Goal: Information Seeking & Learning: Find specific fact

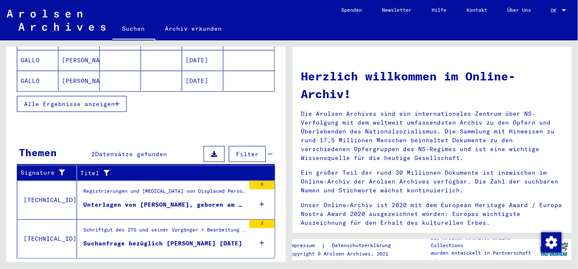
scroll to position [201, 0]
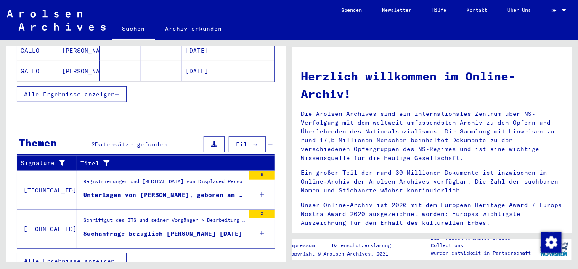
click at [161, 190] on div "Unterlagen von [PERSON_NAME], geboren am [DEMOGRAPHIC_DATA], geboren in [GEOGRA…" at bounding box center [164, 194] width 162 height 9
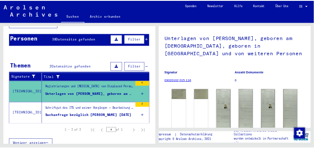
scroll to position [76, 0]
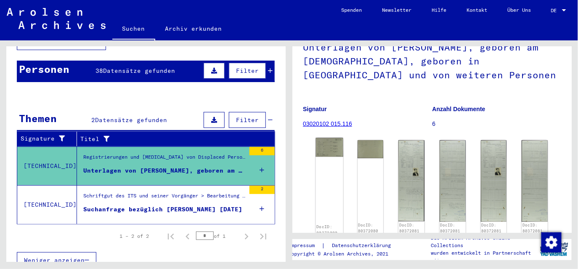
click at [329, 154] on img at bounding box center [328, 147] width 27 height 19
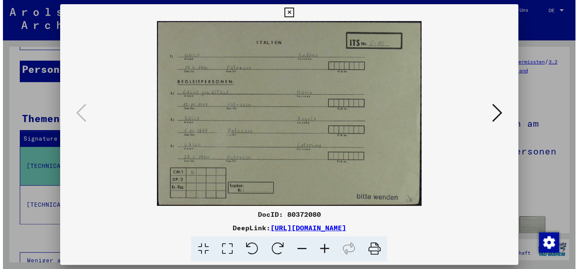
scroll to position [0, 0]
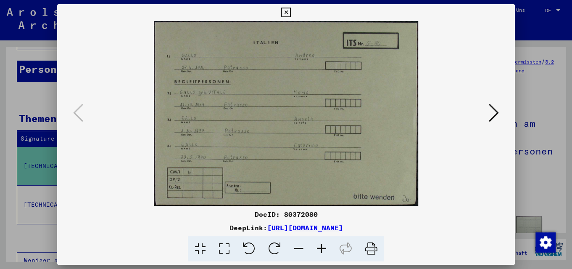
click at [282, 10] on icon at bounding box center [286, 13] width 10 height 10
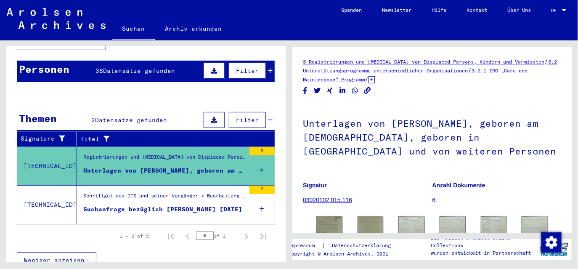
click at [190, 197] on div "Suchanfrage bezüglich [PERSON_NAME] [DATE]" at bounding box center [162, 209] width 159 height 9
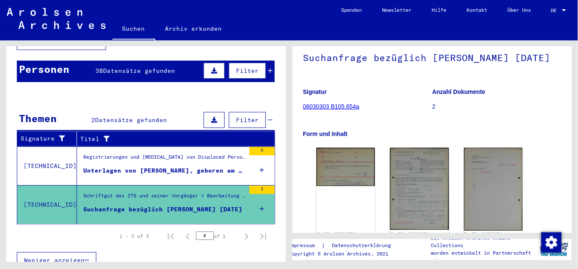
scroll to position [76, 0]
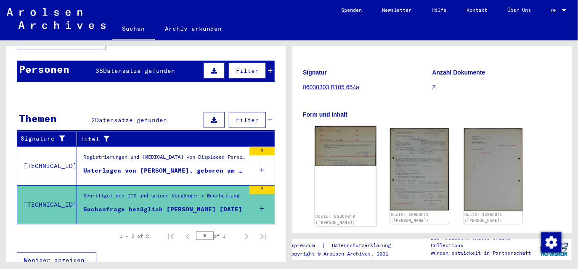
click at [356, 166] on img at bounding box center [345, 146] width 61 height 40
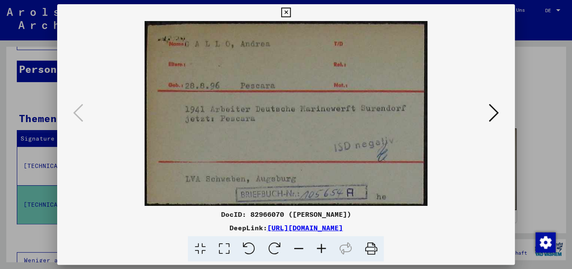
click at [285, 10] on icon at bounding box center [286, 13] width 10 height 10
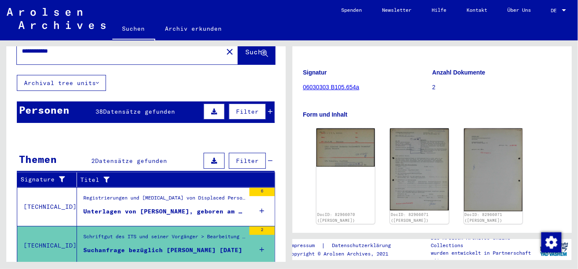
scroll to position [0, 0]
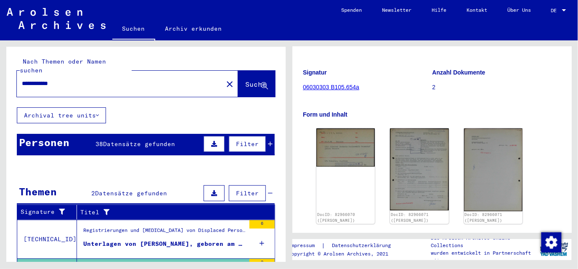
click at [210, 138] on button at bounding box center [213, 144] width 21 height 16
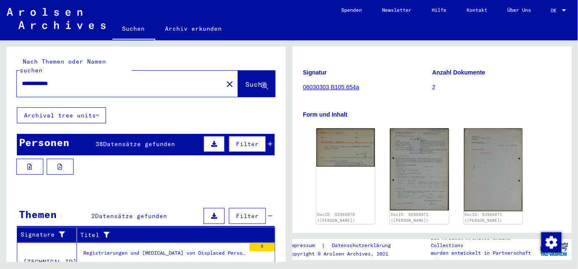
click at [81, 107] on button "Archival tree units" at bounding box center [61, 115] width 89 height 16
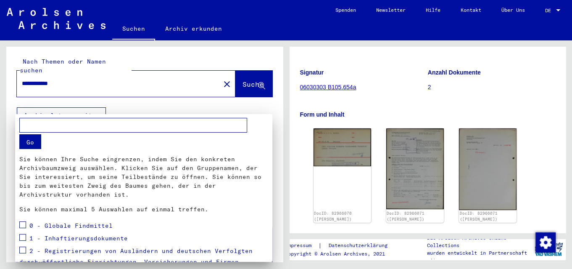
click at [81, 106] on div at bounding box center [286, 134] width 572 height 269
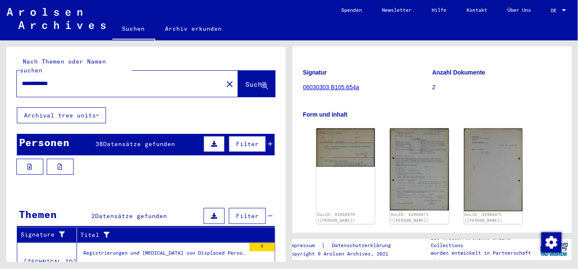
click at [241, 140] on span "Filter" at bounding box center [247, 144] width 23 height 8
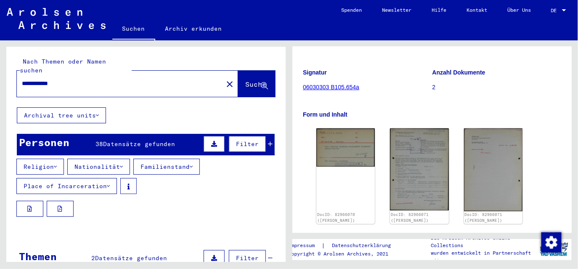
click at [211, 141] on icon at bounding box center [214, 144] width 6 height 6
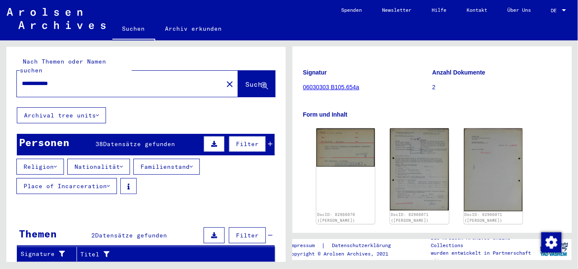
click at [211, 141] on icon at bounding box center [214, 144] width 6 height 6
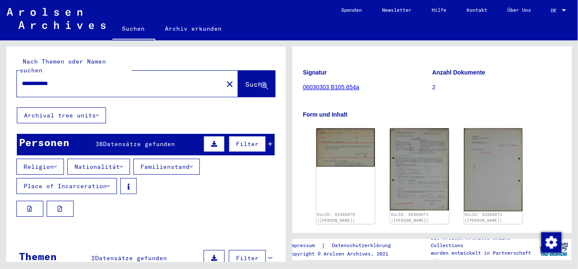
click at [69, 178] on button "Place of Incarceration" at bounding box center [66, 186] width 100 height 16
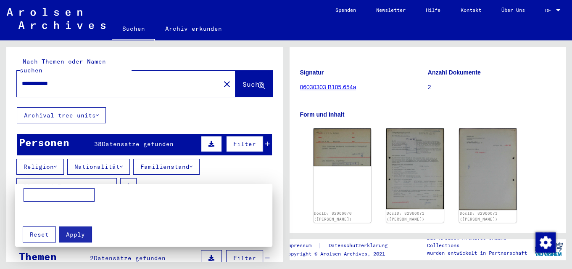
click at [169, 79] on div at bounding box center [286, 134] width 572 height 269
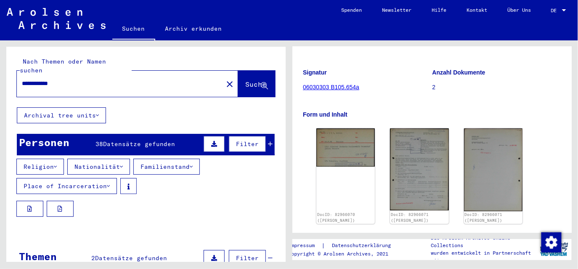
click at [89, 107] on button "Archival tree units" at bounding box center [61, 115] width 89 height 16
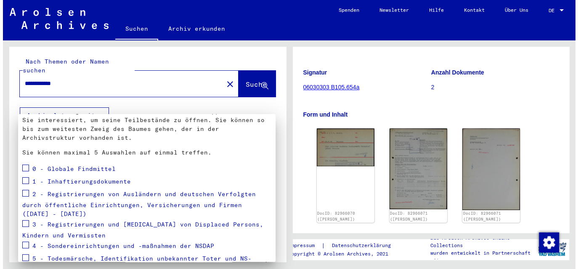
scroll to position [114, 0]
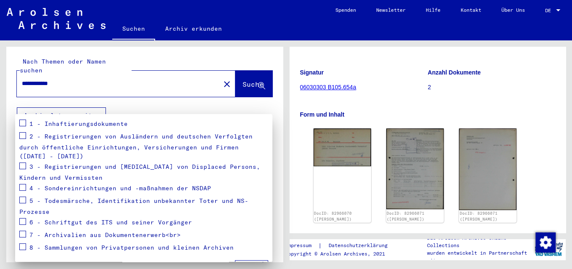
click at [256, 78] on div at bounding box center [286, 134] width 572 height 269
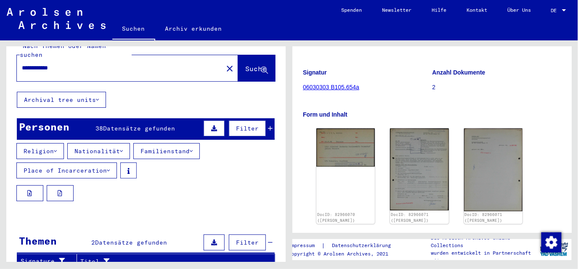
scroll to position [0, 0]
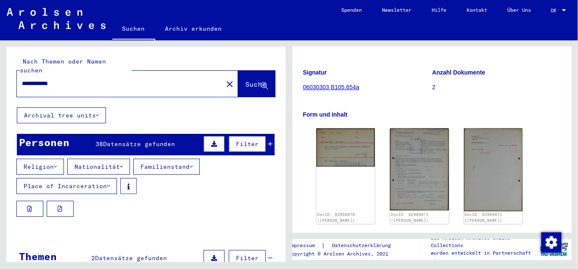
click at [162, 197] on div at bounding box center [145, 210] width 279 height 19
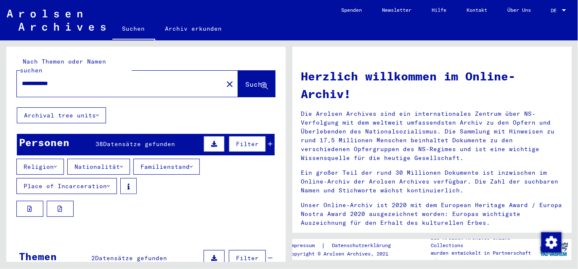
click at [261, 82] on icon at bounding box center [264, 85] width 7 height 7
click at [75, 79] on input "**********" at bounding box center [117, 83] width 191 height 9
drag, startPoint x: 75, startPoint y: 74, endPoint x: 11, endPoint y: 74, distance: 63.9
click at [11, 74] on div "**********" at bounding box center [145, 77] width 279 height 61
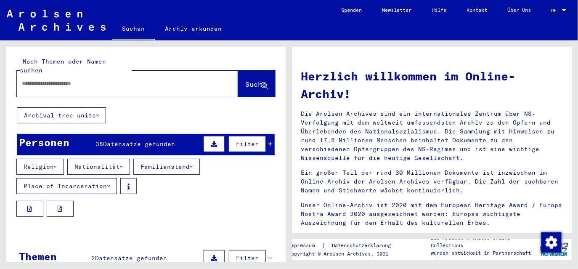
click at [261, 82] on icon at bounding box center [264, 85] width 7 height 7
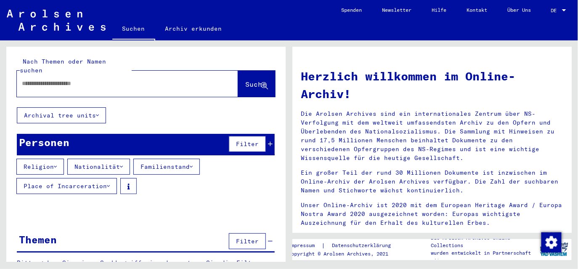
click at [37, 79] on input "text" at bounding box center [117, 83] width 191 height 9
paste input "**********"
type input "**********"
click at [261, 82] on icon at bounding box center [264, 85] width 7 height 7
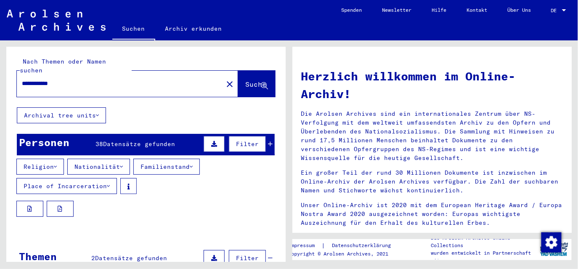
click at [241, 140] on span "Filter" at bounding box center [247, 144] width 23 height 8
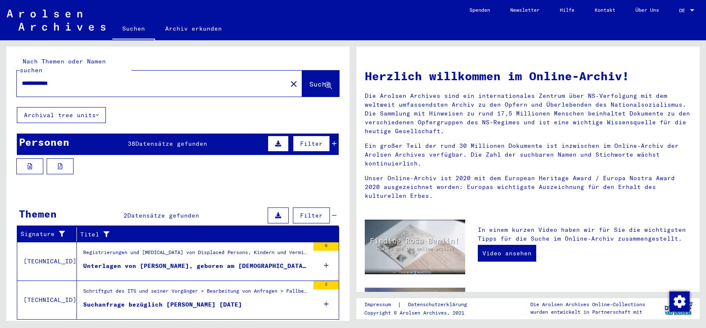
click at [69, 79] on input "**********" at bounding box center [149, 83] width 255 height 9
type input "**********"
click at [325, 82] on icon at bounding box center [328, 85] width 7 height 7
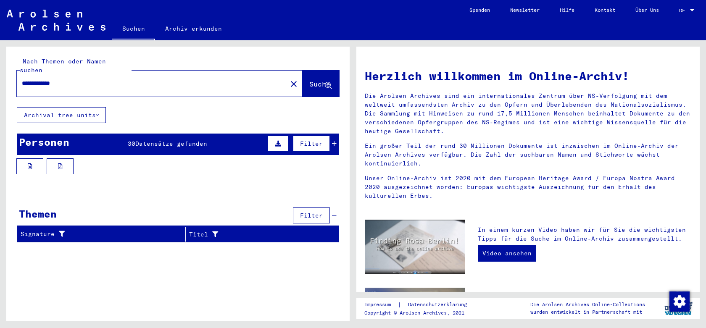
click at [177, 140] on span "Datensätze gefunden" at bounding box center [171, 144] width 72 height 8
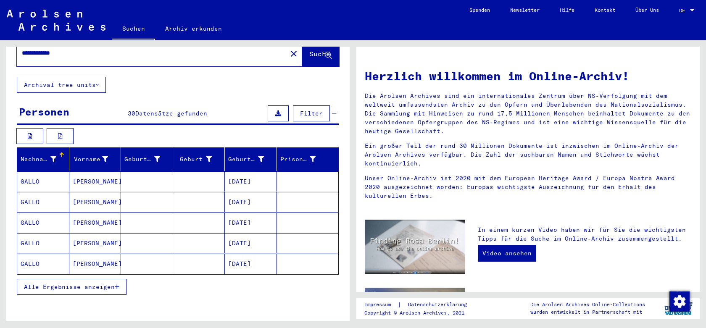
scroll to position [47, 0]
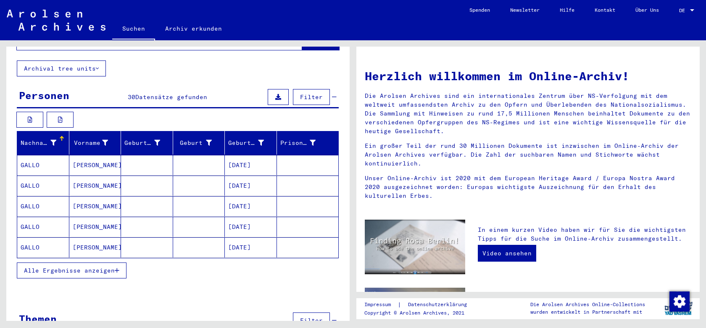
click at [86, 197] on mat-cell "[PERSON_NAME]" at bounding box center [95, 206] width 52 height 20
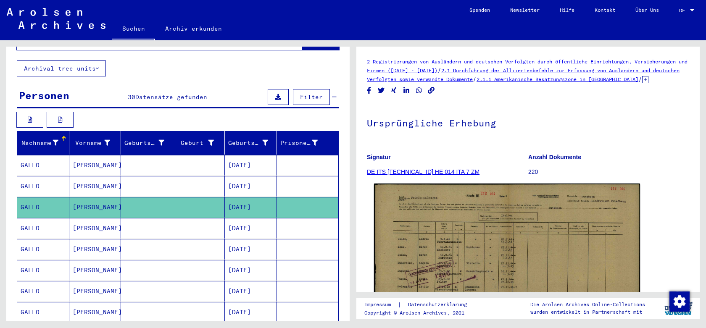
click at [423, 197] on img at bounding box center [507, 278] width 266 height 188
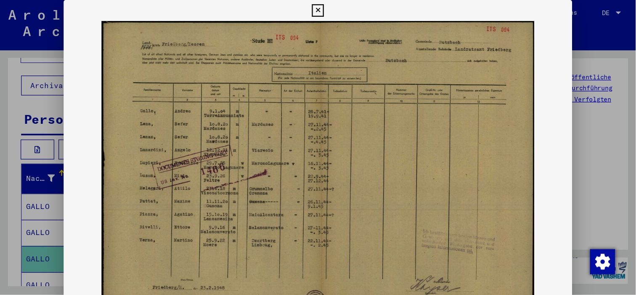
scroll to position [47, 0]
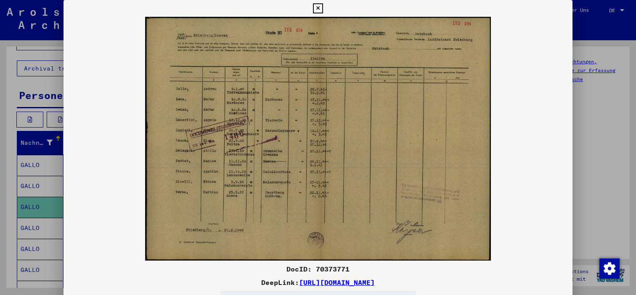
click at [318, 8] on icon at bounding box center [318, 8] width 10 height 10
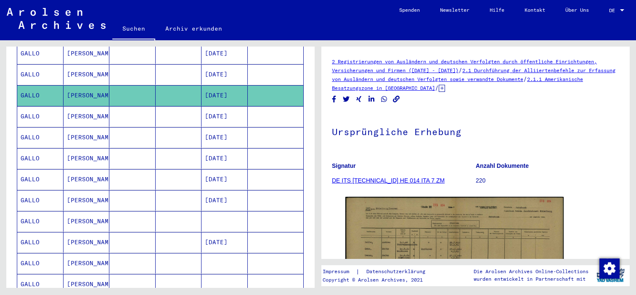
scroll to position [173, 0]
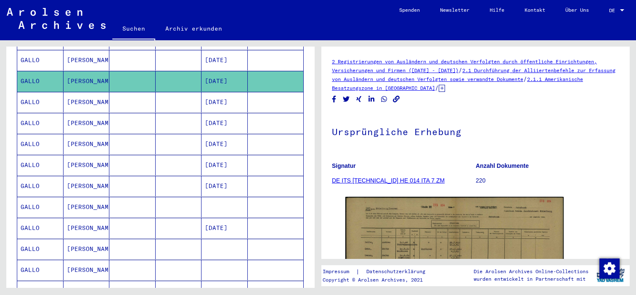
click at [39, 197] on mat-cell "GALLO" at bounding box center [40, 228] width 46 height 21
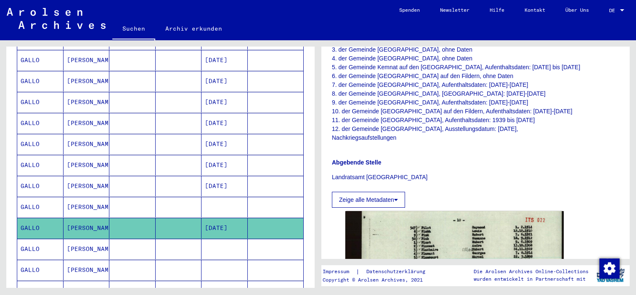
scroll to position [294, 0]
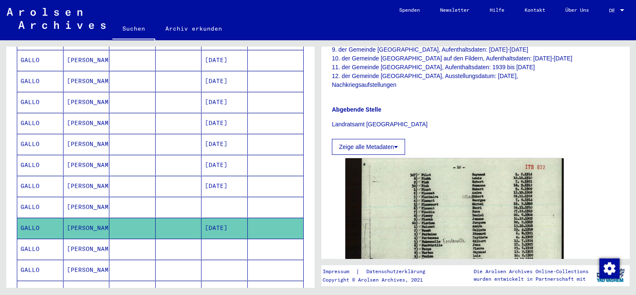
click at [72, 197] on mat-cell "[PERSON_NAME]" at bounding box center [86, 249] width 46 height 21
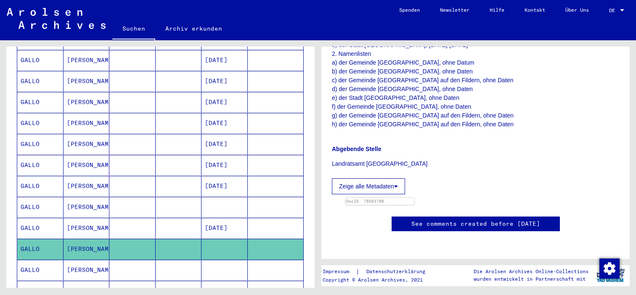
scroll to position [252, 0]
click at [64, 197] on mat-cell "[PERSON_NAME]" at bounding box center [86, 207] width 46 height 21
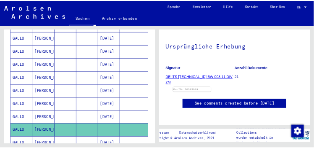
scroll to position [126, 0]
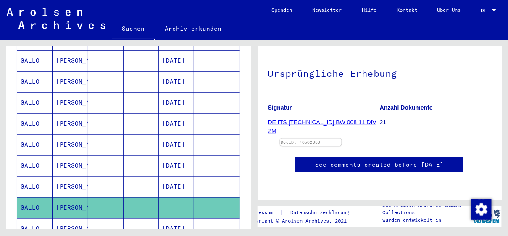
click at [341, 139] on img at bounding box center [310, 139] width 61 height 0
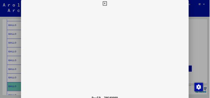
scroll to position [0, 0]
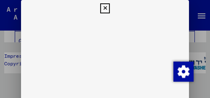
click at [104, 8] on icon at bounding box center [105, 8] width 10 height 10
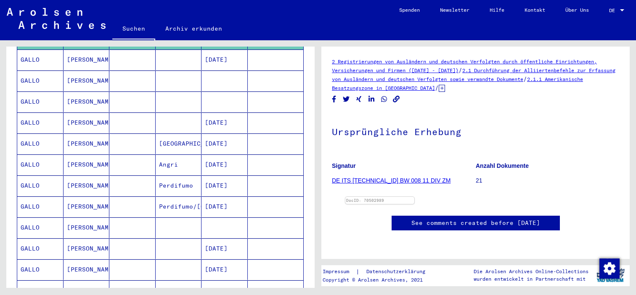
click at [32, 176] on mat-cell "GALLO" at bounding box center [40, 186] width 46 height 21
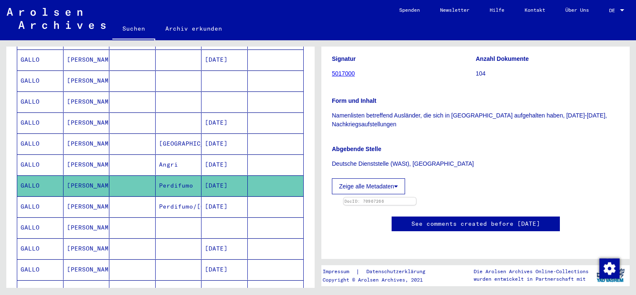
click at [416, 197] on img at bounding box center [379, 198] width 72 height 0
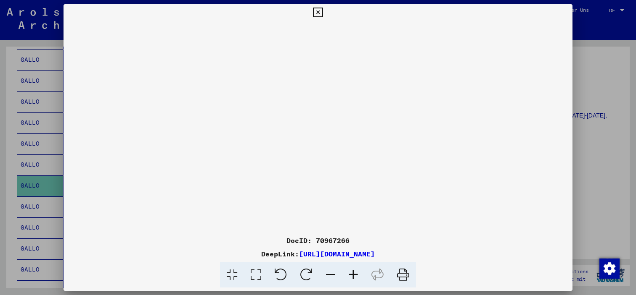
click at [354, 197] on icon at bounding box center [353, 276] width 23 height 26
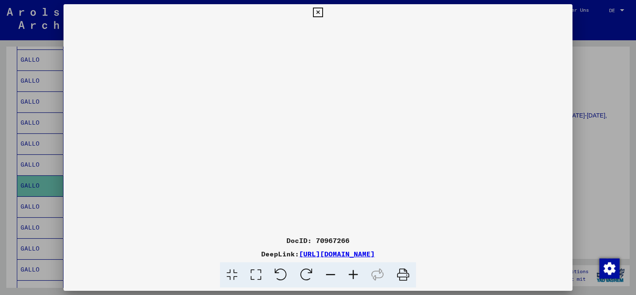
drag, startPoint x: 301, startPoint y: 145, endPoint x: 301, endPoint y: 159, distance: 14.7
click at [318, 159] on img at bounding box center [318, 179] width 0 height 317
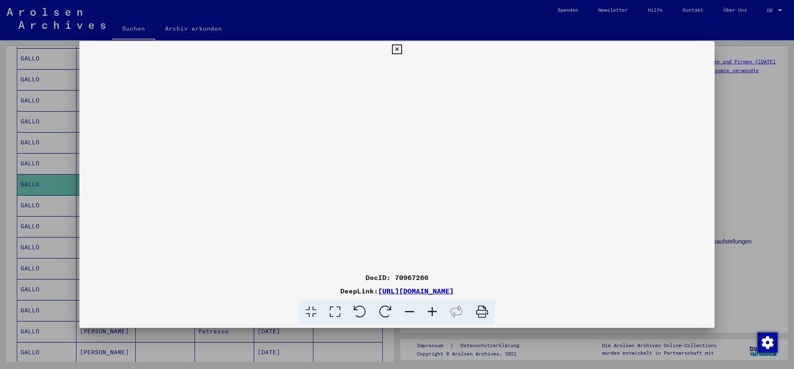
click at [397, 197] on img at bounding box center [397, 216] width 0 height 317
click at [402, 197] on icon at bounding box center [409, 313] width 23 height 26
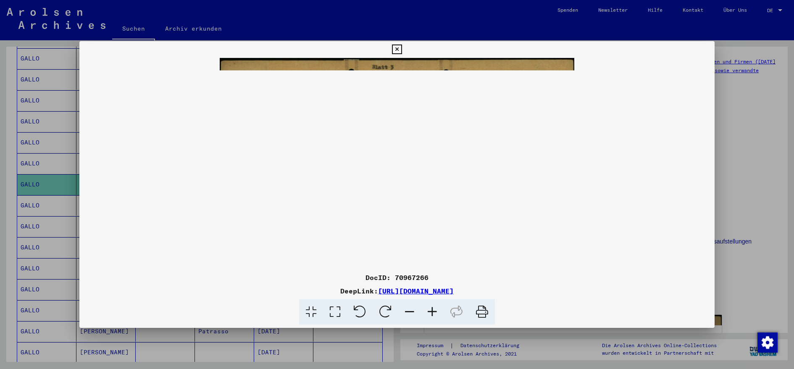
click at [403, 197] on icon at bounding box center [409, 313] width 23 height 26
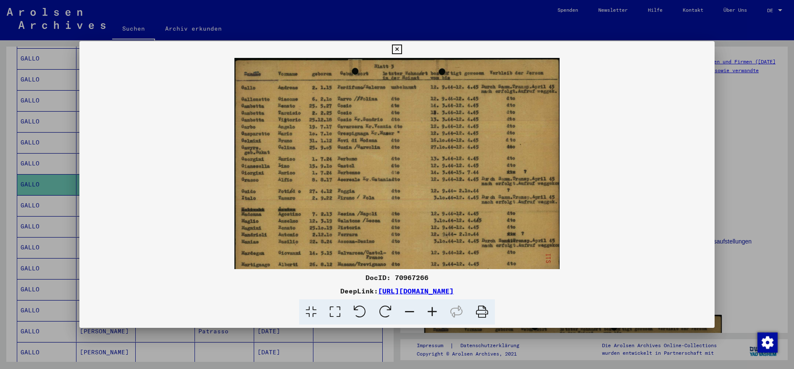
click at [403, 197] on icon at bounding box center [409, 313] width 23 height 26
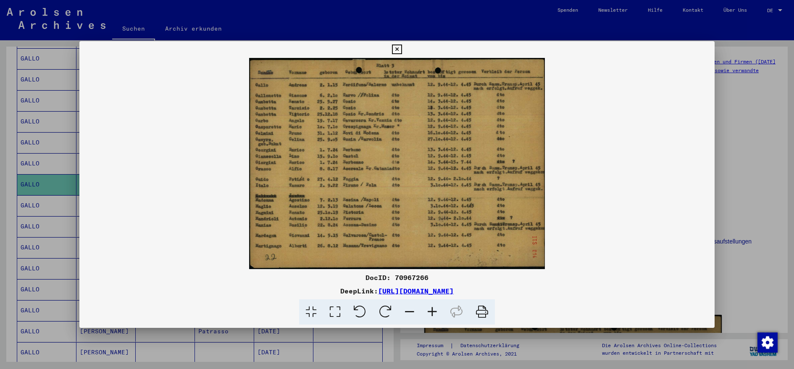
click at [403, 197] on icon at bounding box center [409, 313] width 23 height 26
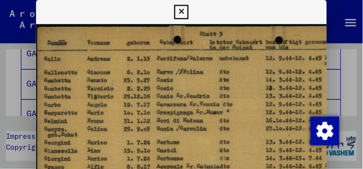
scroll to position [346, 0]
click at [129, 8] on icon at bounding box center [127, 8] width 10 height 10
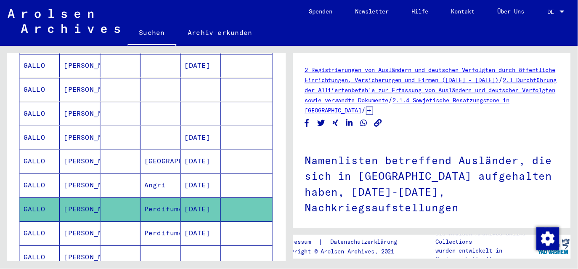
scroll to position [344, 0]
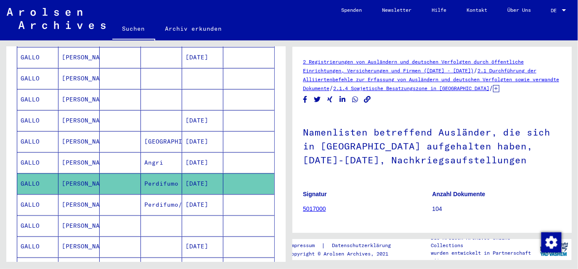
drag, startPoint x: 303, startPoint y: 127, endPoint x: 502, endPoint y: 168, distance: 203.4
click at [423, 157] on h1 "Namenlisten betreffend Ausländer, die sich in [GEOGRAPHIC_DATA] aufgehalten hab…" at bounding box center [432, 145] width 258 height 65
copy h1 "Namenlisten betreffend Ausländer, die sich in [GEOGRAPHIC_DATA] aufgehalten hab…"
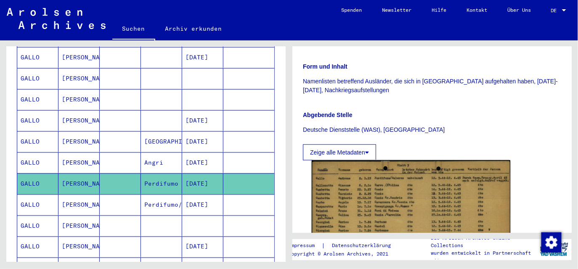
scroll to position [153, 0]
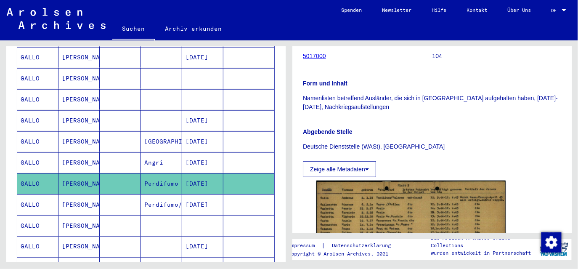
click at [202, 194] on mat-cell "[DATE]" at bounding box center [202, 204] width 41 height 21
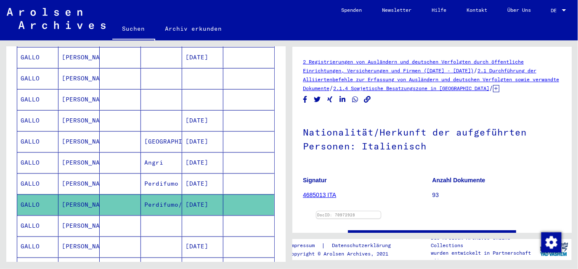
drag, startPoint x: 304, startPoint y: 121, endPoint x: 445, endPoint y: 170, distance: 149.2
click at [423, 146] on h1 "Nationalität/Herkunft der aufgeführten Personen: Italienisch" at bounding box center [432, 138] width 258 height 51
copy h1 "Nationalität/Herkunft der aufgeführten Personen: Italienisch"
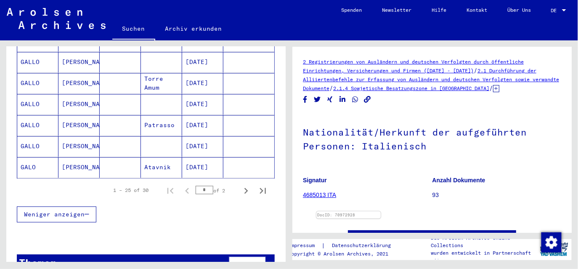
scroll to position [556, 0]
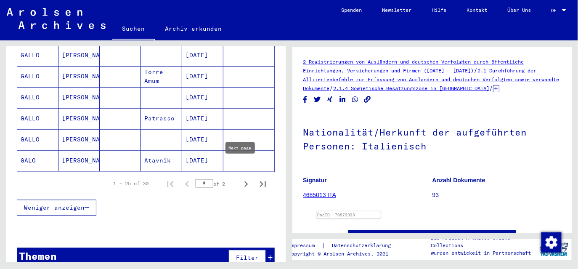
click at [244, 181] on icon "Next page" at bounding box center [246, 184] width 4 height 6
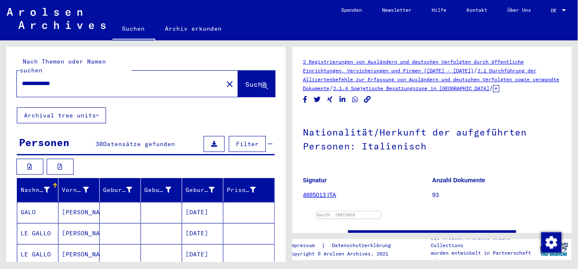
scroll to position [140, 0]
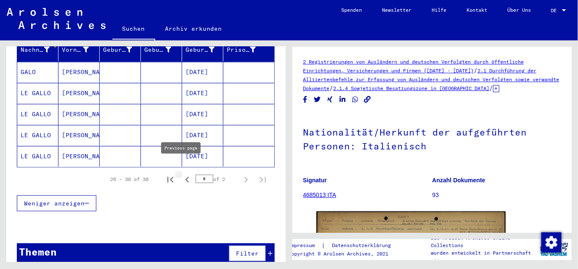
click at [182, 174] on icon "Previous page" at bounding box center [187, 180] width 12 height 12
type input "*"
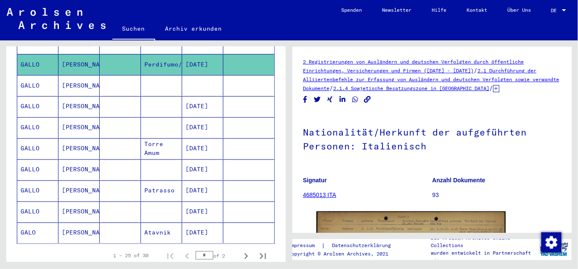
scroll to position [556, 0]
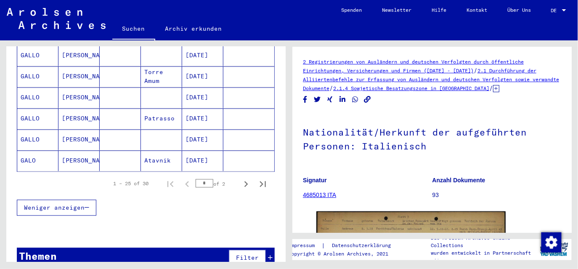
click at [64, 197] on div "Themen Filter" at bounding box center [146, 258] width 258 height 21
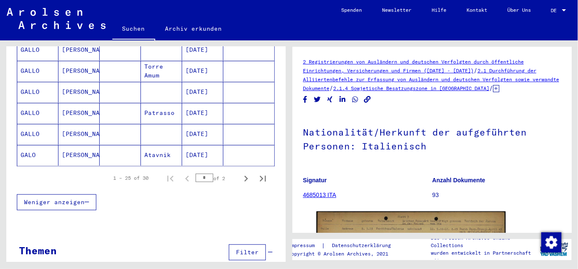
scroll to position [562, 0]
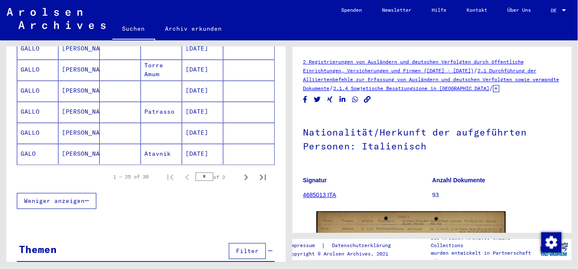
click at [63, 197] on div "Signature" at bounding box center [83, 269] width 125 height 9
